Goal: Task Accomplishment & Management: Manage account settings

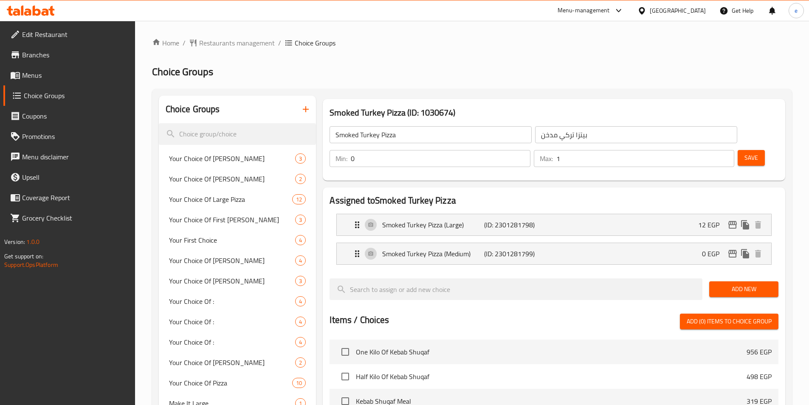
click at [650, 8] on div at bounding box center [644, 10] width 12 height 9
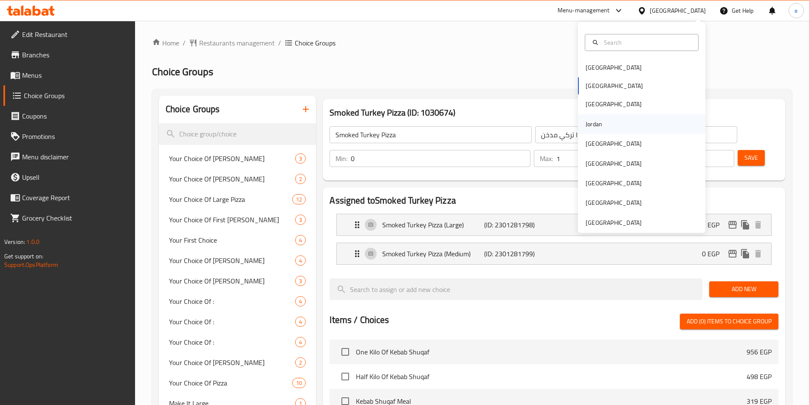
click at [590, 123] on div "Jordan" at bounding box center [594, 123] width 17 height 9
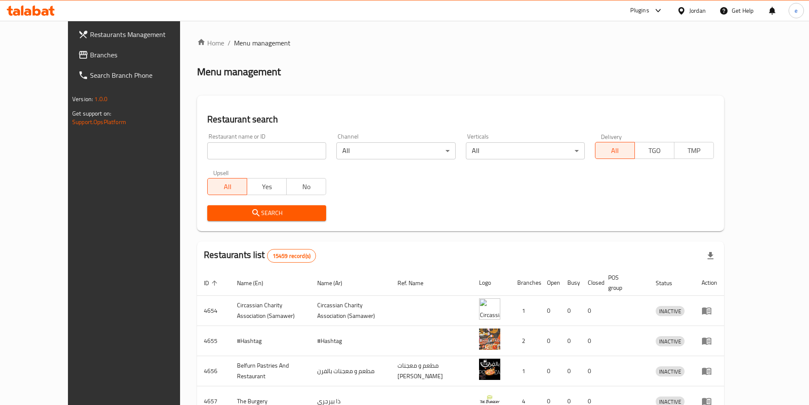
click at [86, 60] on link "Branches" at bounding box center [137, 55] width 132 height 20
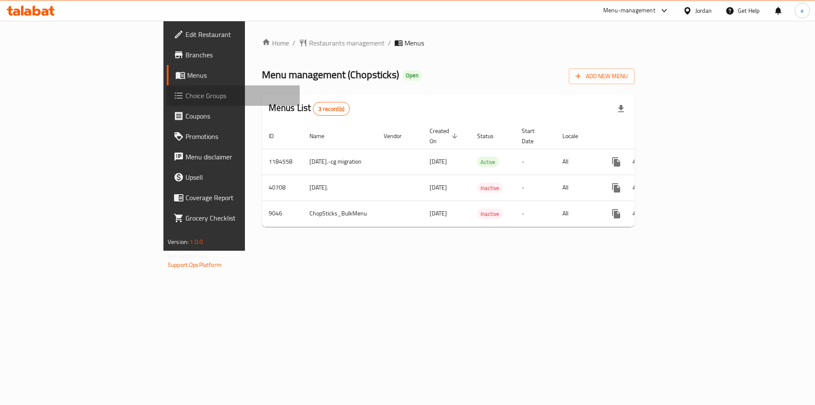
click at [186, 94] on span "Choice Groups" at bounding box center [239, 95] width 107 height 10
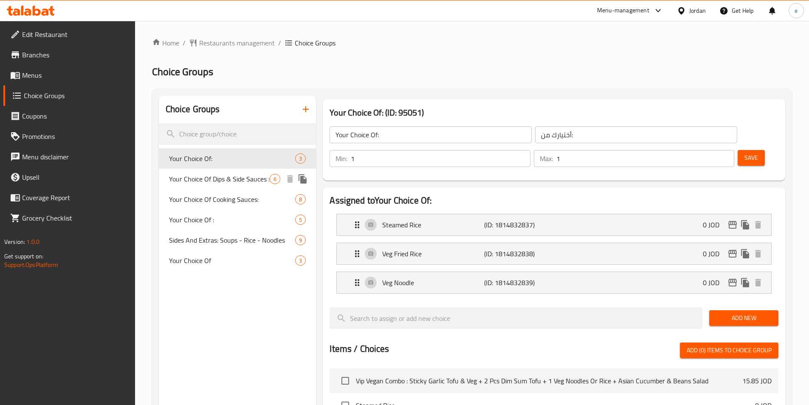
click at [195, 181] on span "Your Choice Of Dips & Side Sauces :" at bounding box center [219, 179] width 101 height 10
type input "Your Choice Of Dips & Side Sauces :"
type input "اختيارك من الصلصات الجانبية والغموس:"
type input "0"
